Goal: Task Accomplishment & Management: Use online tool/utility

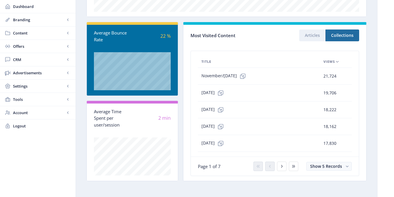
scroll to position [163, 0]
click at [57, 33] on span "Content" at bounding box center [39, 33] width 52 height 6
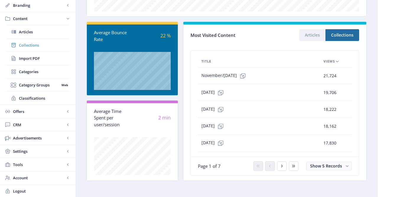
click at [35, 45] on span "Collections" at bounding box center [44, 45] width 51 height 6
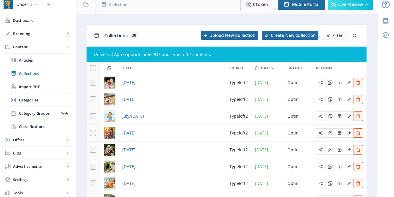
scroll to position [4, 0]
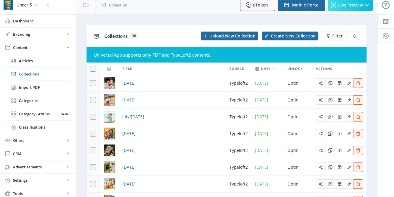
click at [136, 100] on span "September 2025" at bounding box center [128, 100] width 13 height 7
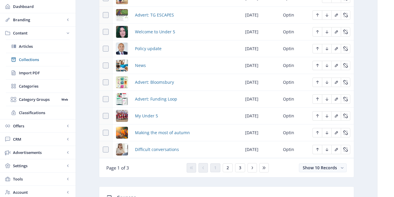
scroll to position [310, 0]
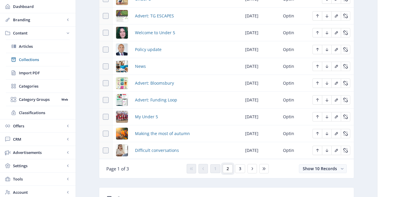
click at [226, 169] on button "2" at bounding box center [228, 169] width 10 height 9
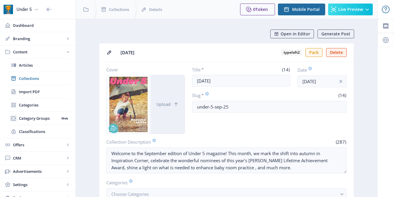
scroll to position [310, 0]
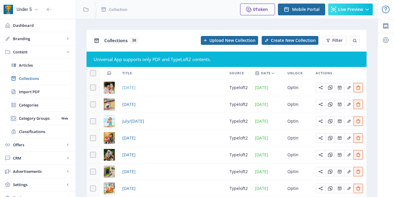
click at [136, 87] on span "October 2025" at bounding box center [128, 87] width 13 height 7
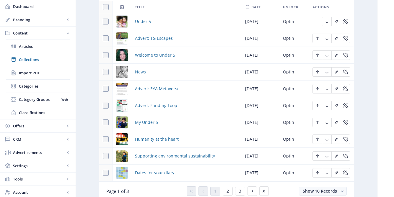
scroll to position [303, 0]
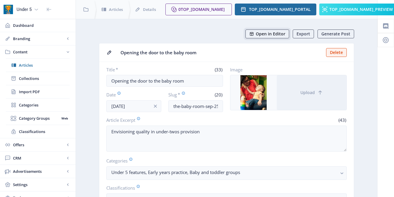
click at [268, 35] on span "Open in Editor" at bounding box center [271, 34] width 30 height 5
